Goal: Task Accomplishment & Management: Use online tool/utility

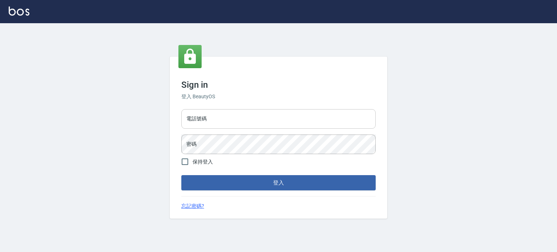
drag, startPoint x: 232, startPoint y: 118, endPoint x: 226, endPoint y: 129, distance: 12.7
click at [232, 118] on input "電話號碼" at bounding box center [278, 119] width 194 height 20
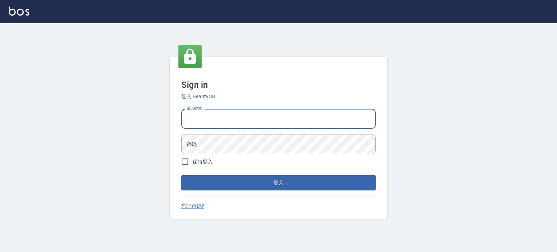
type input "0985335300"
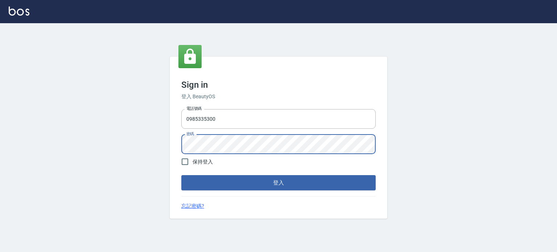
click at [181, 175] on button "登入" at bounding box center [278, 182] width 194 height 15
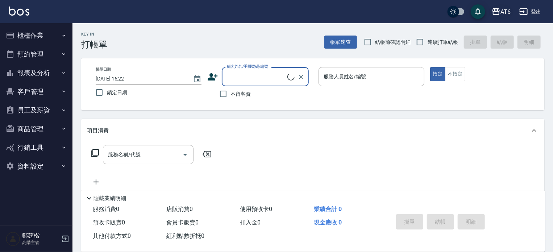
click at [503, 12] on div "AT6" at bounding box center [506, 11] width 10 height 9
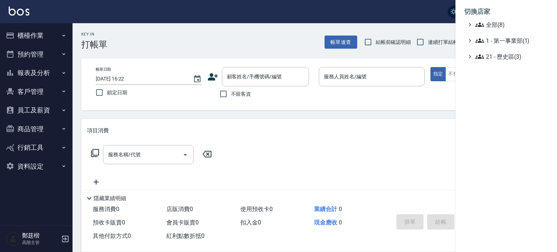
click at [493, 29] on ul "全部(8) 1 - 第一事業部(1) 21 - 歷史區(3)" at bounding box center [506, 40] width 84 height 41
click at [503, 19] on li "切換店家" at bounding box center [506, 11] width 84 height 17
click at [504, 25] on span "全部(8)" at bounding box center [510, 24] width 70 height 9
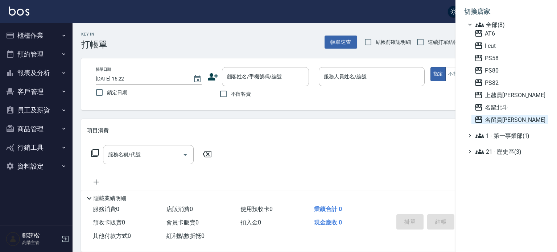
click at [499, 117] on span "名留員[PERSON_NAME]" at bounding box center [509, 119] width 71 height 9
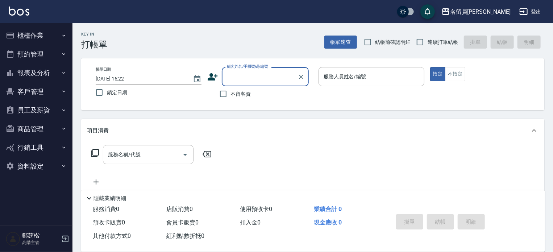
click at [252, 94] on div "不留客資" at bounding box center [258, 93] width 102 height 15
click at [242, 95] on span "不留客資" at bounding box center [241, 94] width 20 height 8
click at [231, 95] on input "不留客資" at bounding box center [223, 93] width 15 height 15
checkbox input "true"
drag, startPoint x: 426, startPoint y: 41, endPoint x: 371, endPoint y: 77, distance: 65.9
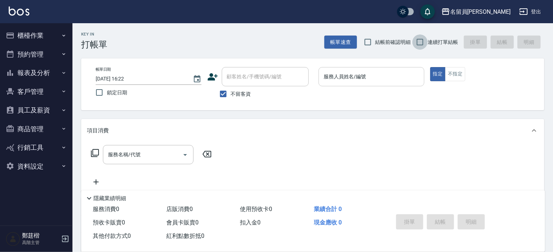
click at [426, 41] on input "連續打單結帳" at bounding box center [420, 41] width 15 height 15
checkbox input "true"
click at [369, 78] on input "服務人員姓名/編號" at bounding box center [371, 76] width 99 height 13
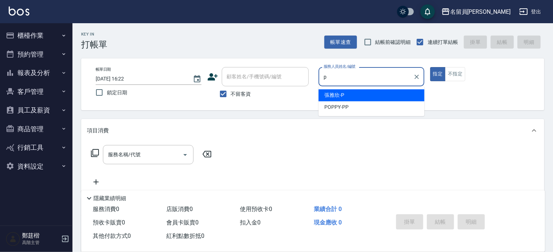
type input "[PERSON_NAME]"
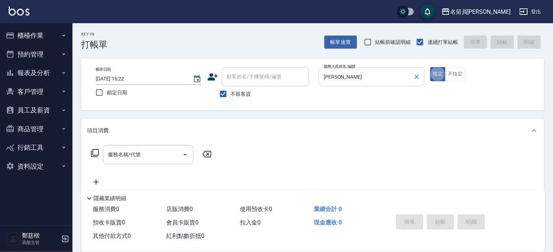
type button "true"
type input "8"
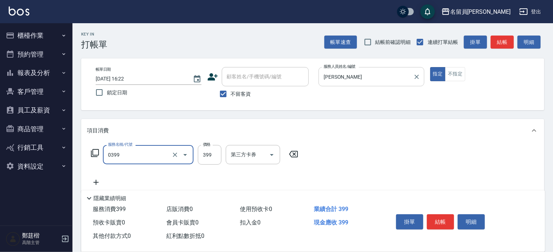
type input "海鹽SPA(0399)"
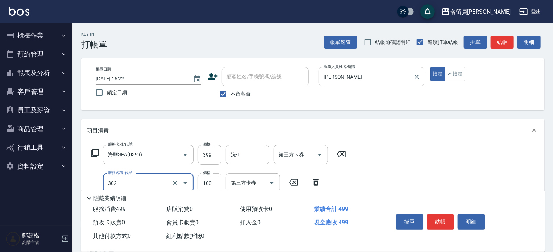
type input "剪髮(302)"
type input "180"
click at [440, 214] on button "結帳" at bounding box center [440, 221] width 27 height 15
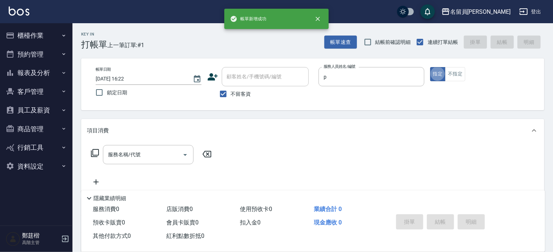
type input "張雅欣-P"
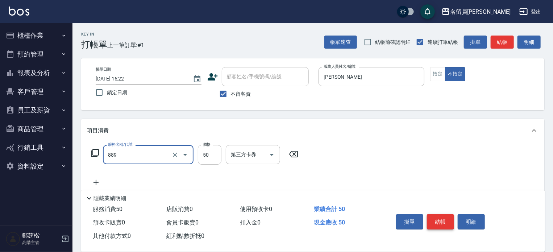
type input "精油(889)"
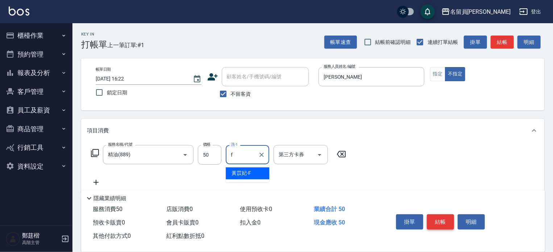
type input "黃苡妃-F"
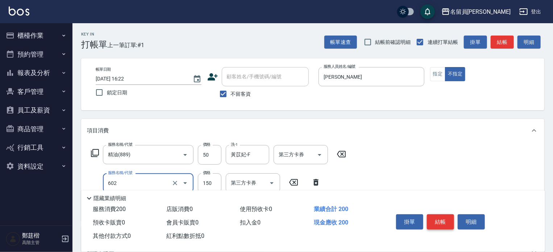
type input "一般洗髮(602)"
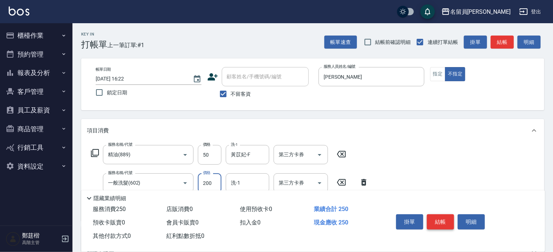
type input "200"
type input "黃苡妃-F"
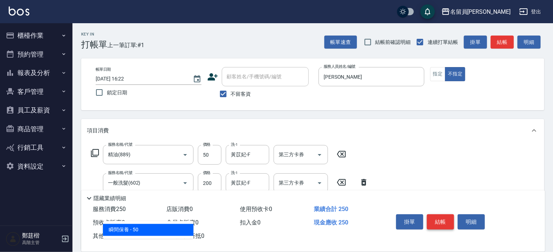
type input "瞬間保養(415)"
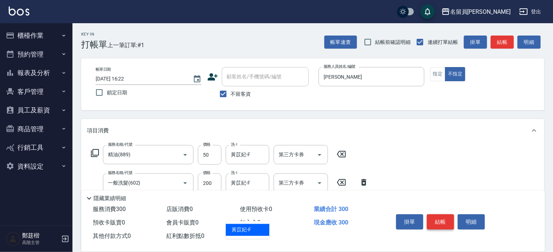
type input "黃苡妃-F"
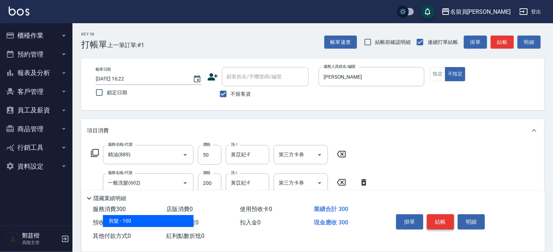
type input "剪髮(302)"
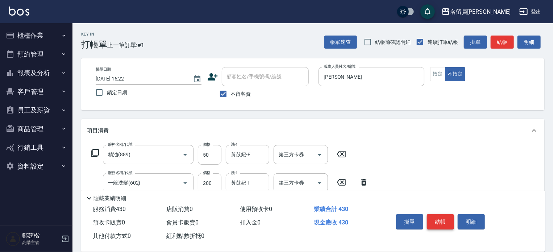
type input "130"
click at [440, 214] on button "結帳" at bounding box center [440, 221] width 27 height 15
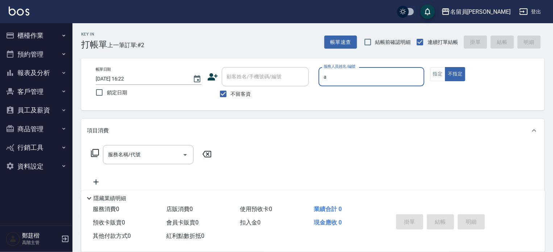
type input "陳姿羽-A"
type button "false"
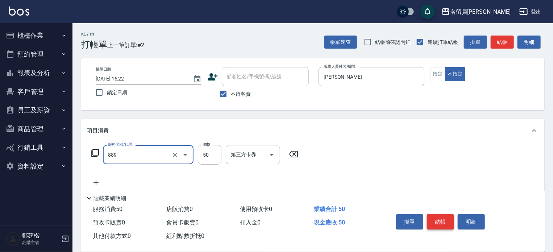
type input "精油(889)"
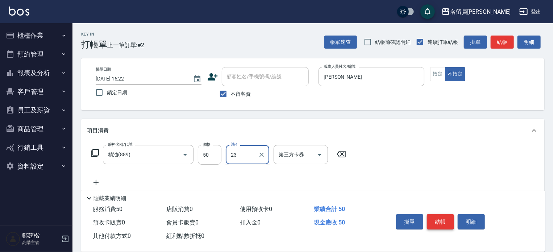
type input "張羽辰-23"
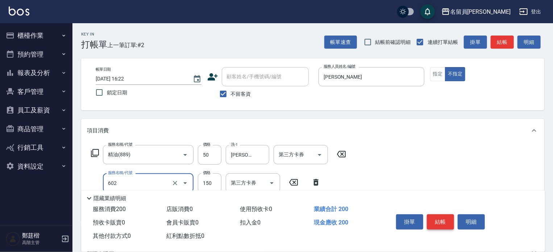
type input "一般洗髮(602)"
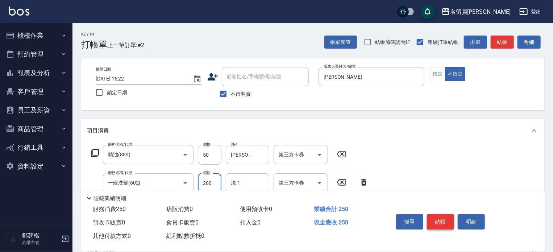
type input "200"
type input "3"
type input "張羽辰-23"
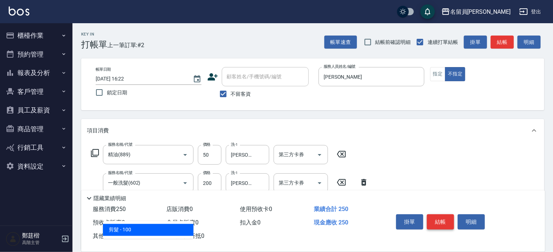
type input "剪髮(302)"
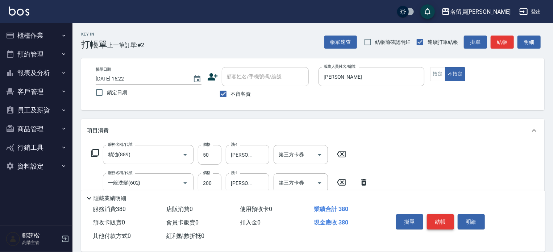
type input "130"
click at [440, 214] on button "結帳" at bounding box center [440, 221] width 27 height 15
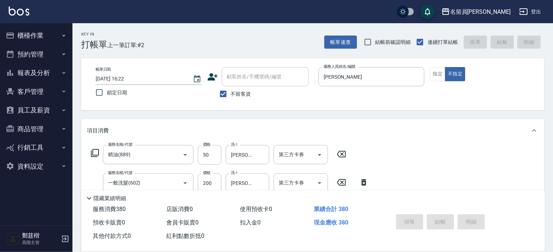
type input "2025/08/21 16:23"
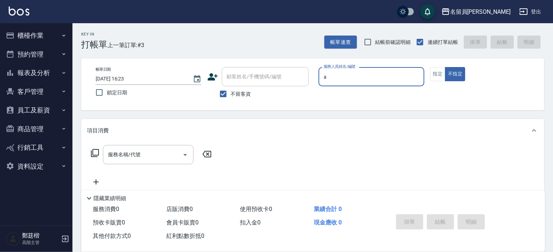
type input "陳姿羽-A"
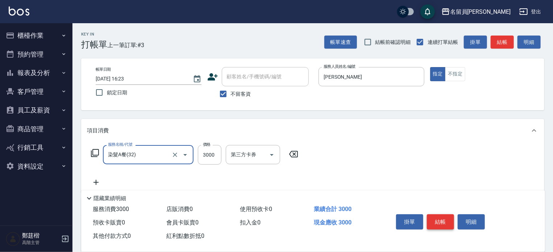
type input "染髮A餐(32)"
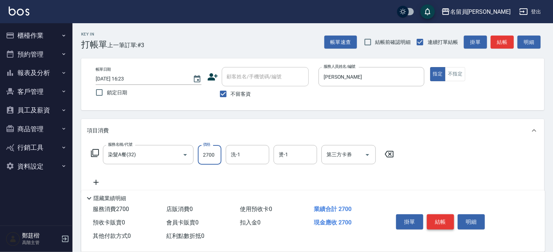
type input "2700"
type input "張羽辰-23"
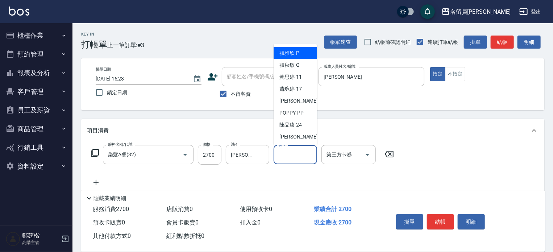
click at [289, 161] on input "燙-1" at bounding box center [295, 154] width 37 height 13
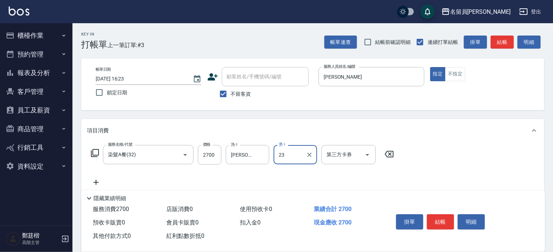
type input "張羽辰-23"
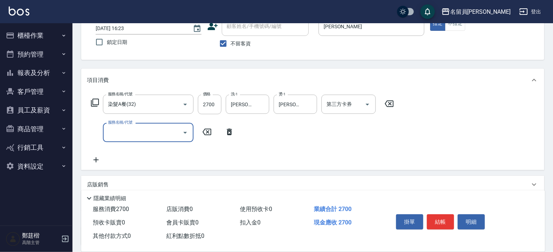
scroll to position [109, 0]
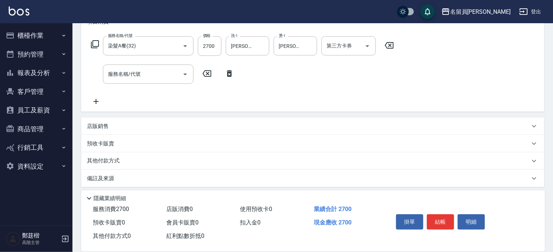
click at [256, 128] on div "店販銷售" at bounding box center [308, 127] width 443 height 8
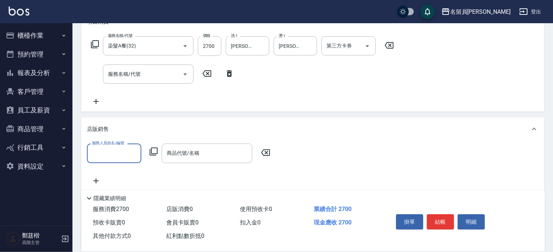
scroll to position [0, 0]
type input "陳姿羽-A"
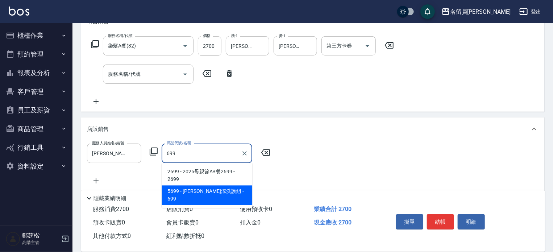
type input "水水沁涼洗護組"
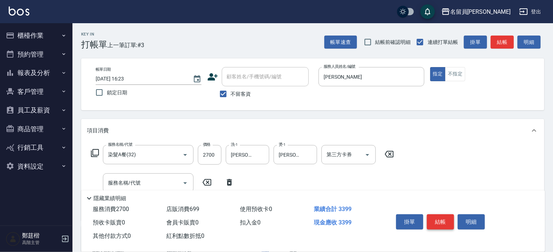
click at [440, 220] on button "結帳" at bounding box center [440, 221] width 27 height 15
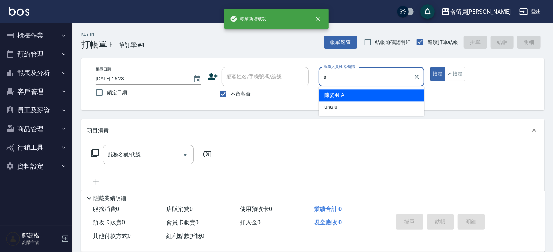
type input "陳姿羽-A"
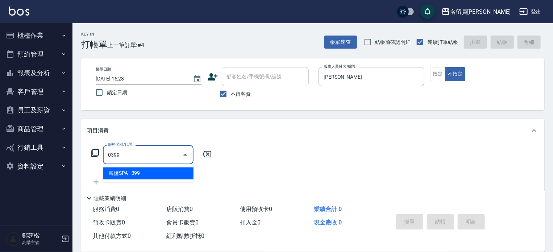
type input "海鹽SPA(0399)"
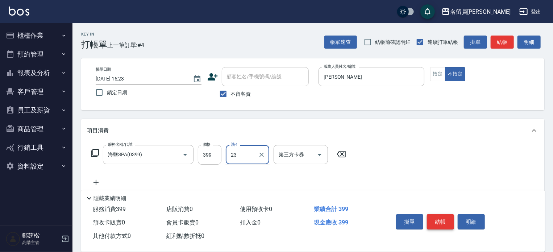
type input "張羽辰-23"
click at [440, 220] on button "結帳" at bounding box center [440, 221] width 27 height 15
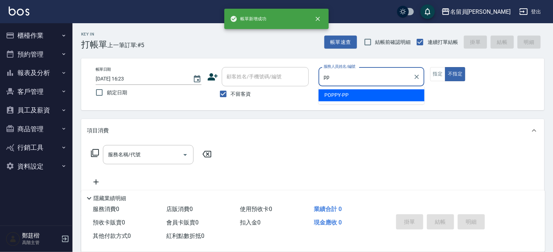
type input "POPPY-PP"
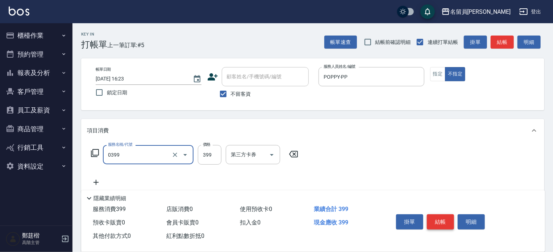
type input "海鹽SPA(0399)"
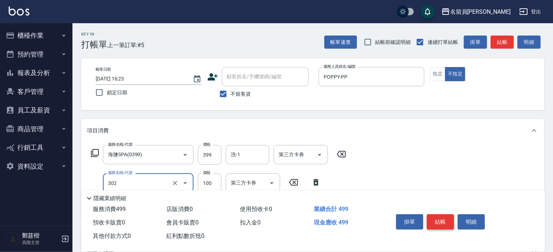
type input "剪髮(302)"
type input "180"
click at [440, 220] on button "結帳" at bounding box center [440, 221] width 27 height 15
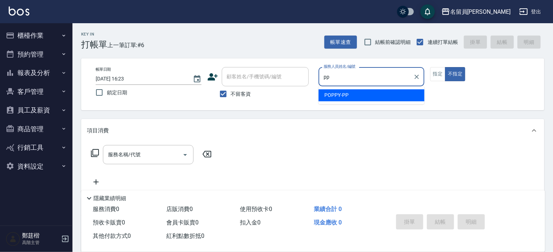
type input "POPPY-PP"
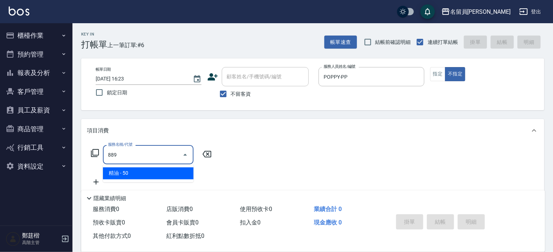
type input "精油(889)"
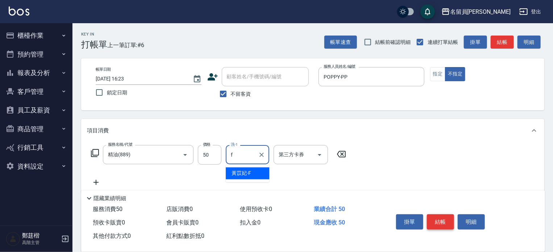
type input "黃苡妃-F"
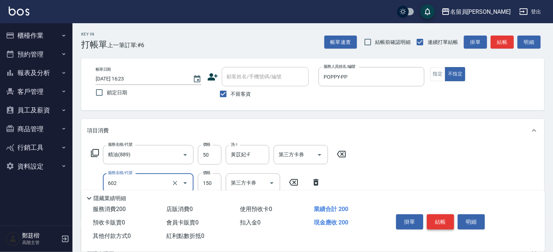
type input "一般洗髮(602)"
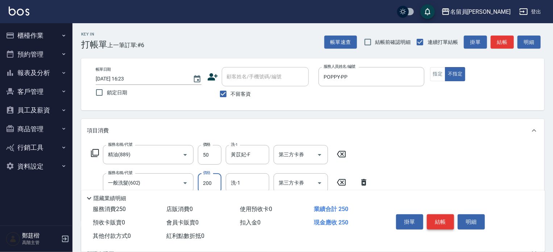
type input "200"
type input "黃苡妃-F"
type input "瞬間保養(415)"
type input "黃苡妃-F"
click at [440, 220] on button "結帳" at bounding box center [440, 221] width 27 height 15
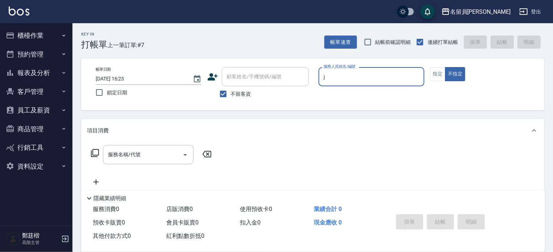
type input "Jenny -J"
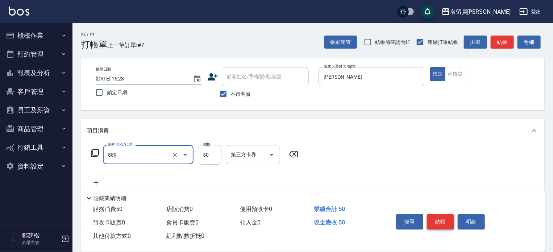
type input "精油(889)"
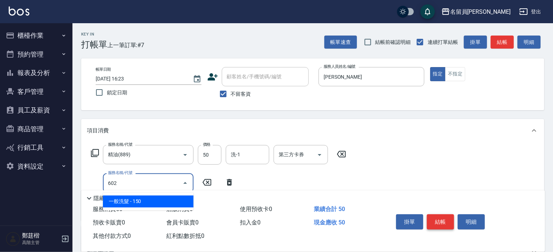
type input "一般洗髮(602)"
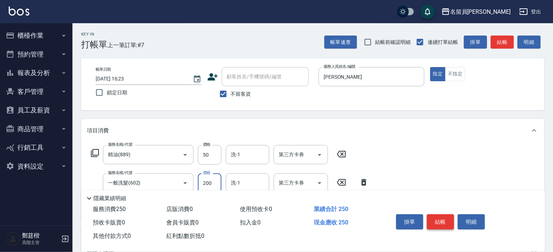
type input "200"
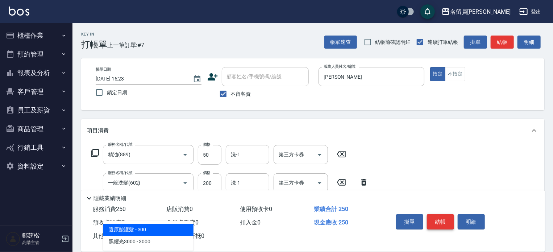
type input "3"
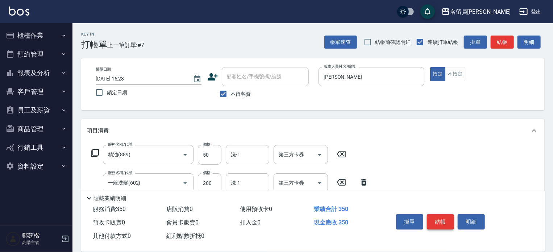
type input "剪髮(302)"
type input "200"
drag, startPoint x: 440, startPoint y: 220, endPoint x: 442, endPoint y: 223, distance: 3.9
click at [442, 223] on button "結帳" at bounding box center [440, 221] width 27 height 15
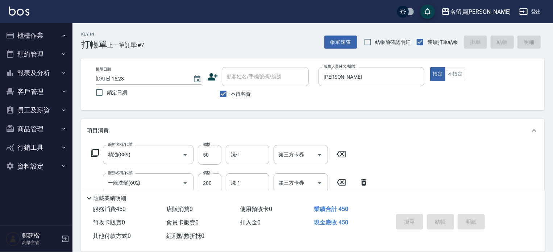
type input "2025/08/21 16:24"
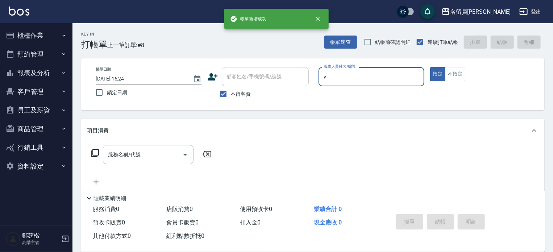
type input "蕭名旂伊凡-V"
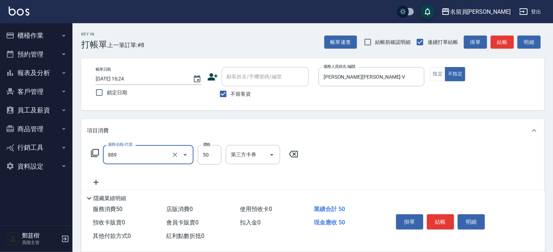
type input "精油(889)"
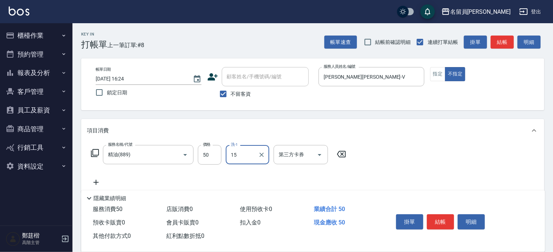
type input "蕭雨琇-15"
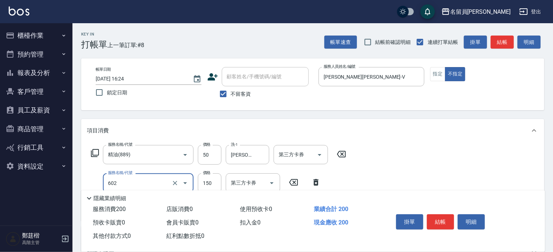
type input "一般洗髮(602)"
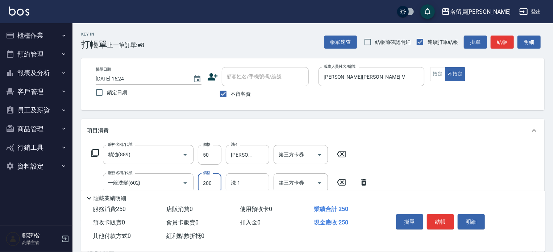
type input "200"
type input "蕭雨琇-15"
type input "瞬間保養(415)"
type input "蕭雨琇-15"
type input "剪髮(302)"
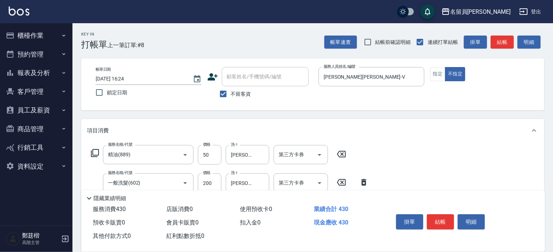
type input "130"
click at [442, 223] on button "結帳" at bounding box center [440, 221] width 27 height 15
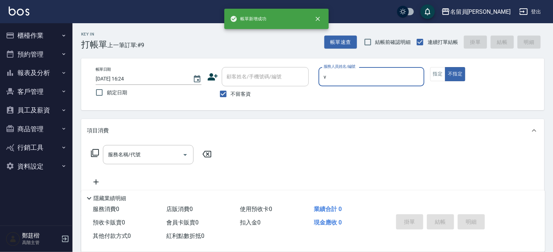
type input "蕭名旂伊凡-V"
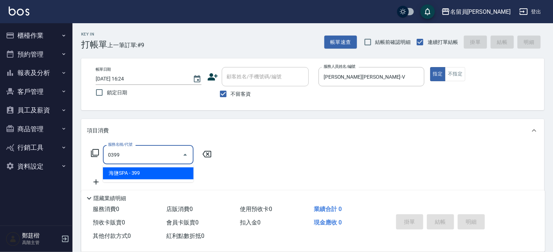
type input "海鹽SPA(0399)"
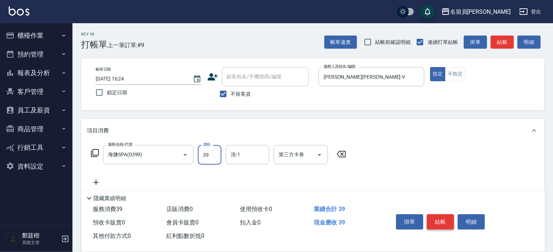
type input "399"
type input "蕭雨琇-15"
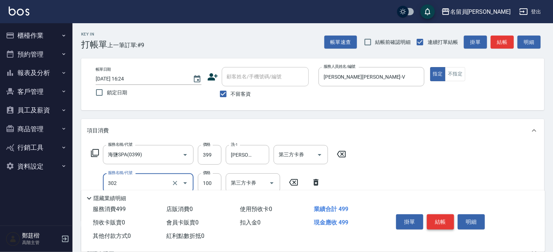
type input "剪髮(302)"
type input "300"
click at [442, 223] on button "結帳" at bounding box center [440, 221] width 27 height 15
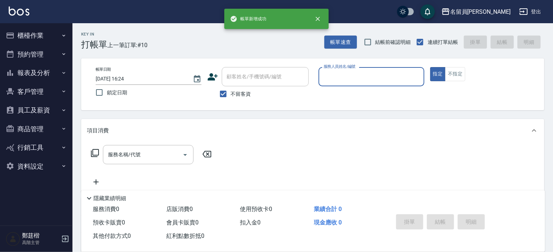
type input "c"
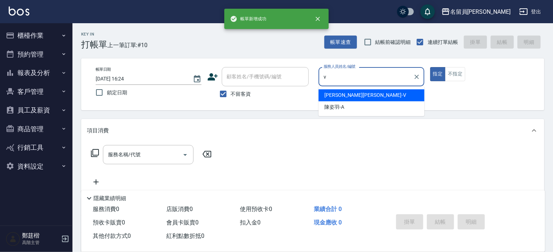
type input "蕭名旂伊凡-V"
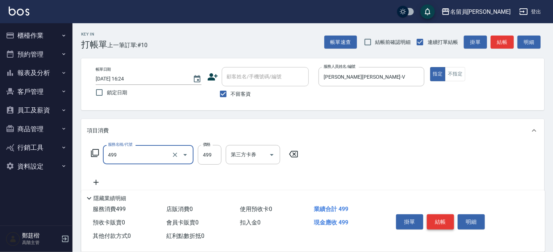
type input "去角質洗髮(499)"
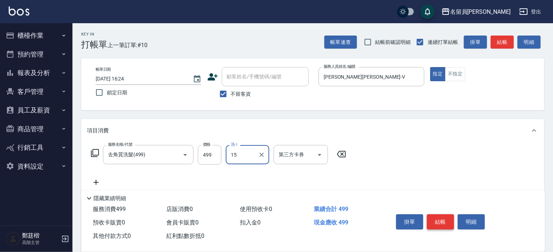
type input "蕭雨琇-15"
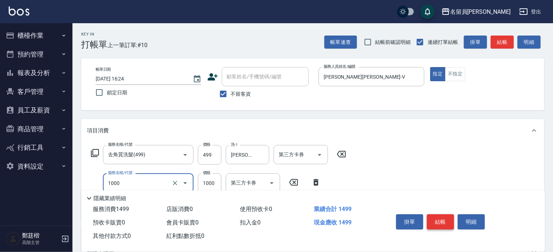
type input "酵素護髮(1000)"
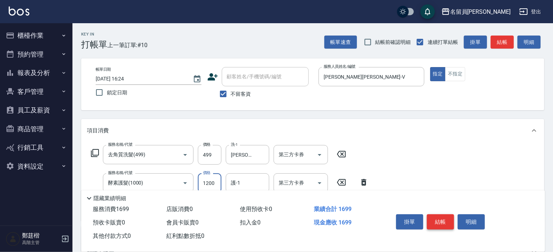
type input "1200"
type input "蕭雨琇-15"
click at [442, 223] on button "結帳" at bounding box center [440, 221] width 27 height 15
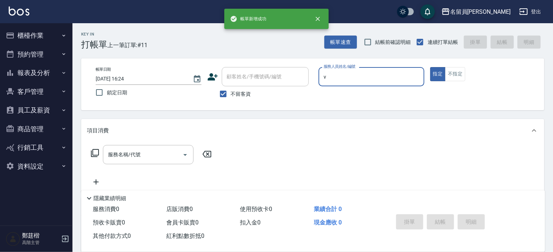
type input "蕭名旂伊凡-V"
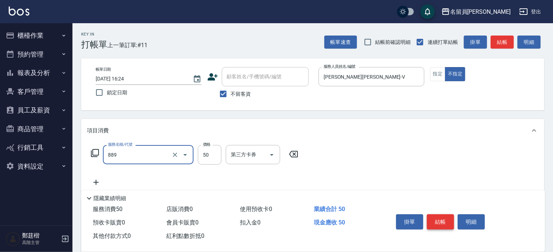
type input "精油(889)"
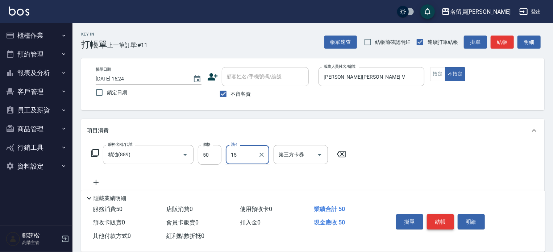
type input "蕭雨琇-15"
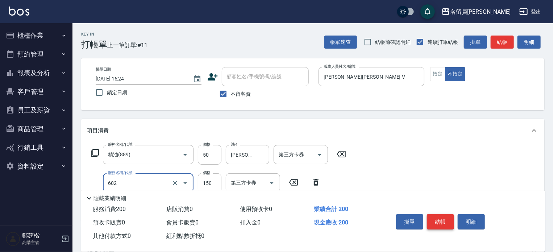
type input "一般洗髮(602)"
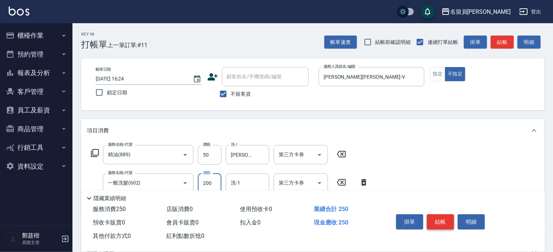
type input "200"
type input "蕭雨琇-15"
type input "瞬間保養(415)"
type input "蕭雨琇-15"
type input "剪髮(302)"
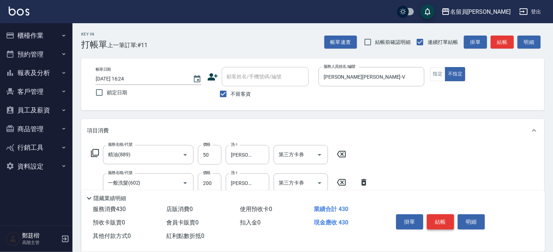
type input "130"
click at [442, 223] on button "結帳" at bounding box center [440, 221] width 27 height 15
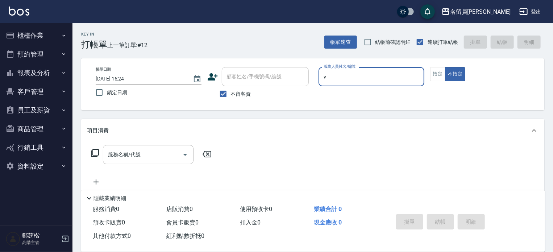
type input "蕭名旂伊凡-V"
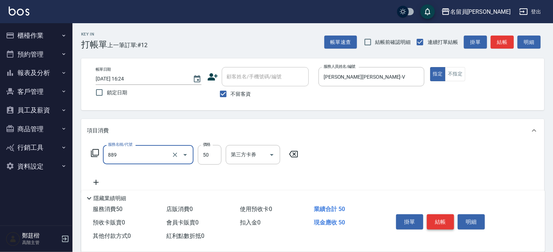
type input "精油(889)"
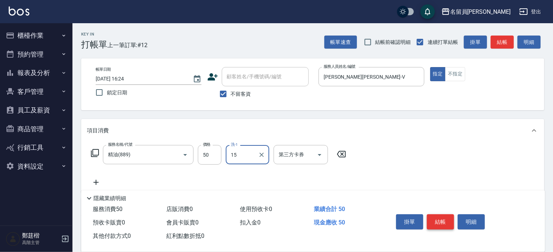
type input "蕭雨琇-15"
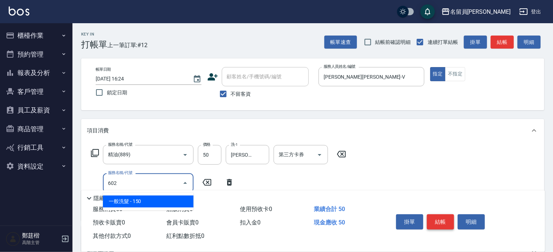
type input "一般洗髮(602)"
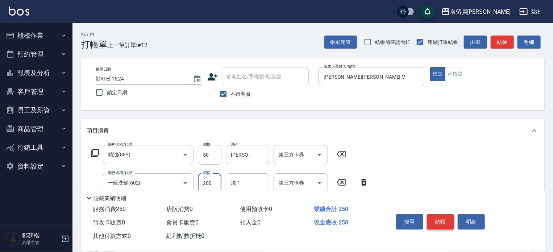
type input "200"
type input "蕭雨琇-15"
type input "剪髮(302)"
type input "300"
click at [442, 223] on button "結帳" at bounding box center [440, 221] width 27 height 15
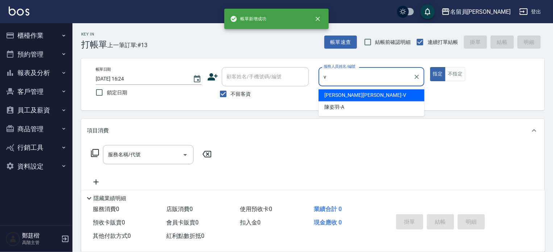
type input "蕭名旂伊凡-V"
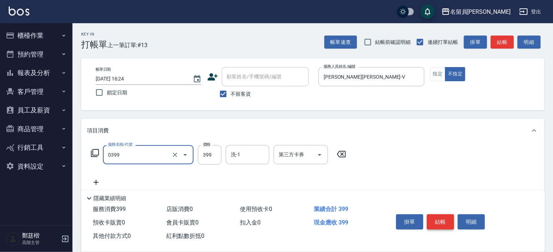
type input "海鹽SPA(0399)"
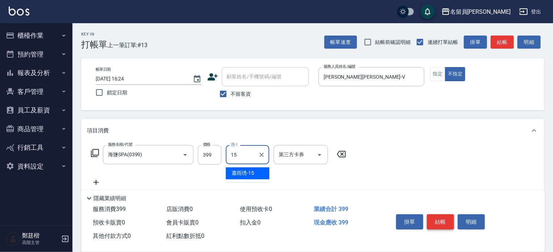
type input "蕭雨琇-15"
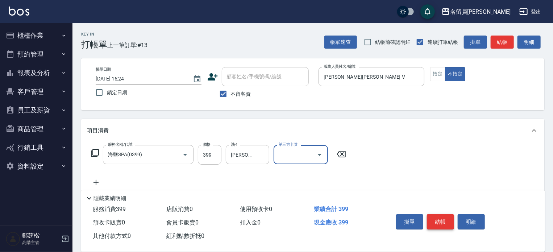
click at [442, 223] on button "結帳" at bounding box center [440, 221] width 27 height 15
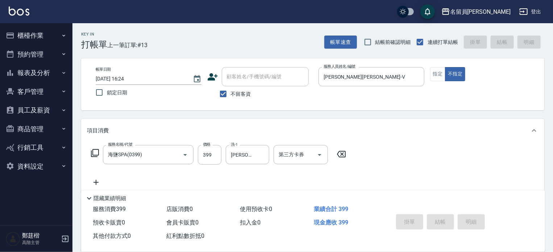
type input "2025/08/21 16:25"
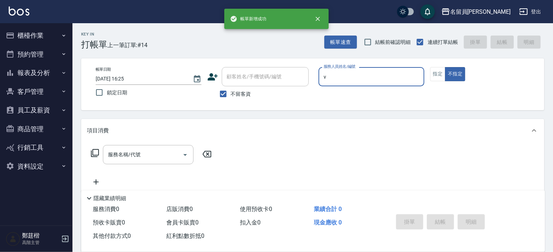
type input "蕭名旂伊凡-V"
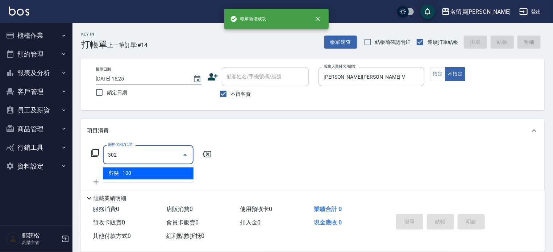
type input "剪髮(302)"
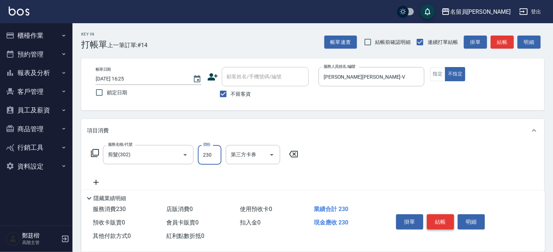
type input "230"
click at [442, 223] on button "結帳" at bounding box center [440, 221] width 27 height 15
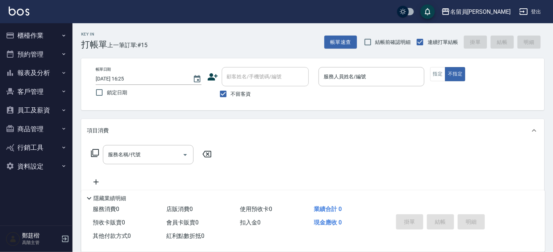
click at [497, 232] on div "掛單 結帳 明細" at bounding box center [461, 223] width 152 height 40
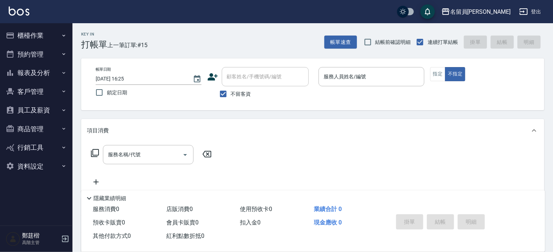
click at [497, 232] on div "掛單 結帳 明細" at bounding box center [461, 223] width 152 height 40
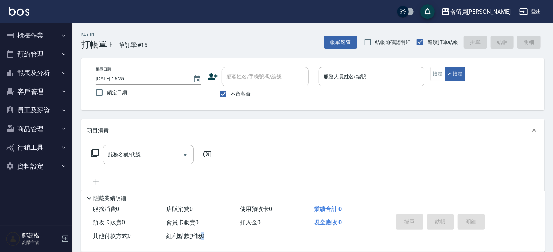
click at [497, 232] on div "掛單 結帳 明細" at bounding box center [461, 223] width 152 height 40
drag, startPoint x: 497, startPoint y: 232, endPoint x: 557, endPoint y: 178, distance: 80.1
click at [553, 178] on html "名留員林中正 登出 櫃檯作業 打帳單 帳單列表 掛單列表 座位開單 營業儀表板 現金收支登錄 高階收支登錄 材料自購登錄 每日結帳 排班表 現場電腦打卡 掃碼…" at bounding box center [276, 168] width 553 height 337
